Goal: Manage account settings

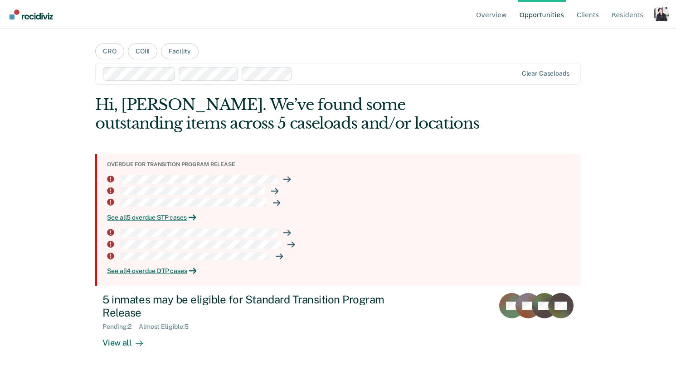
click at [658, 20] on div "Profile dropdown button" at bounding box center [661, 14] width 15 height 15
click at [613, 44] on link "Profile" at bounding box center [625, 43] width 58 height 8
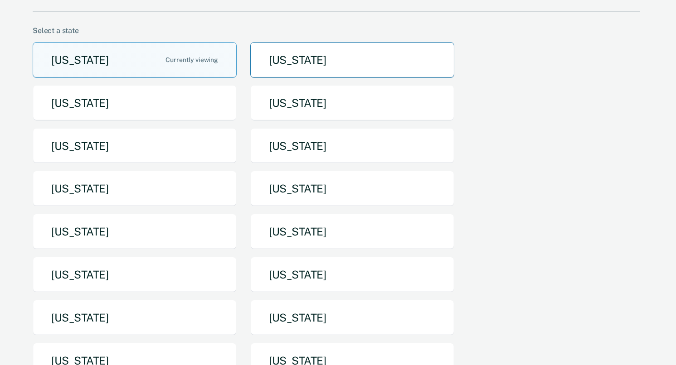
scroll to position [60, 0]
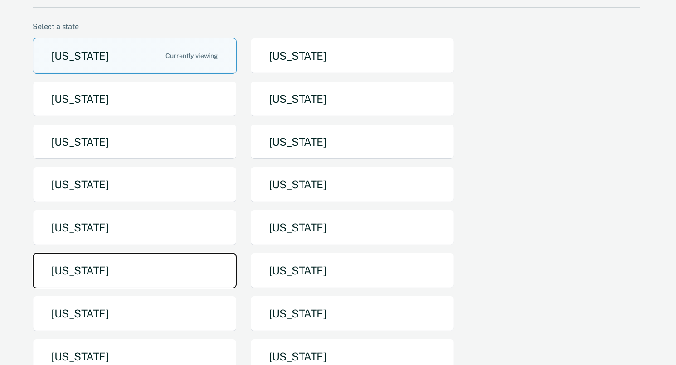
click at [200, 257] on button "North Dakota" at bounding box center [135, 271] width 204 height 36
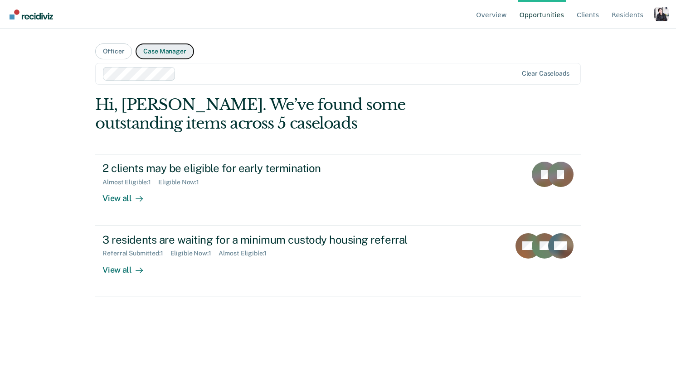
click at [161, 53] on button "Case Manager" at bounding box center [165, 52] width 58 height 16
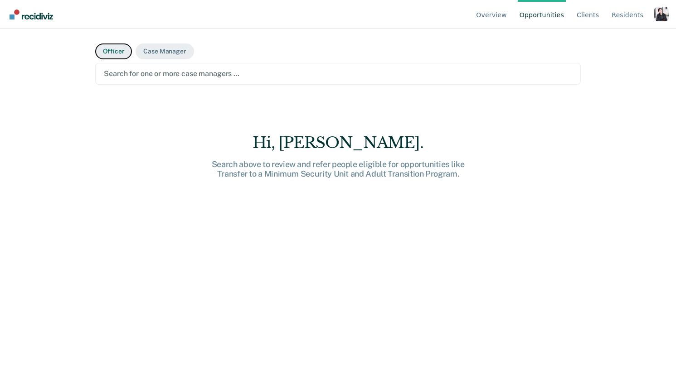
click at [121, 55] on button "Officer" at bounding box center [113, 52] width 37 height 16
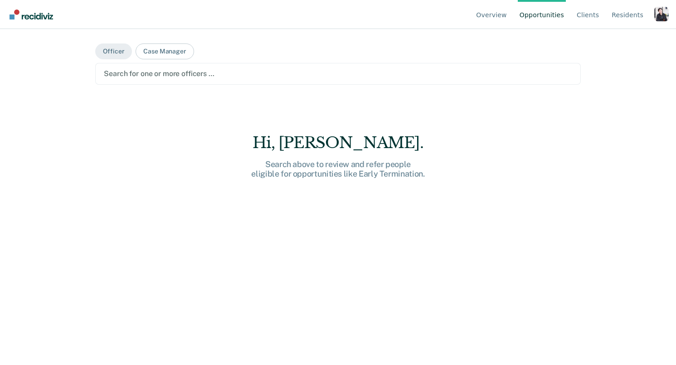
click at [156, 59] on main "Officer Case Manager Search for one or more officers … Hi, Serena. Search above…" at bounding box center [337, 186] width 507 height 315
click at [158, 57] on button "Case Manager" at bounding box center [165, 52] width 58 height 16
click at [149, 78] on div at bounding box center [338, 73] width 468 height 10
